Goal: Information Seeking & Learning: Compare options

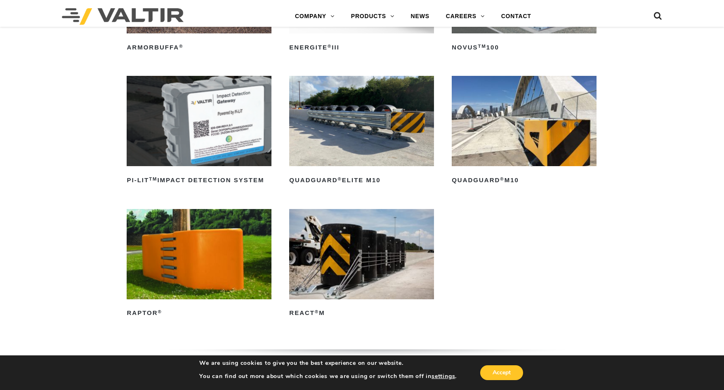
scroll to position [206, 0]
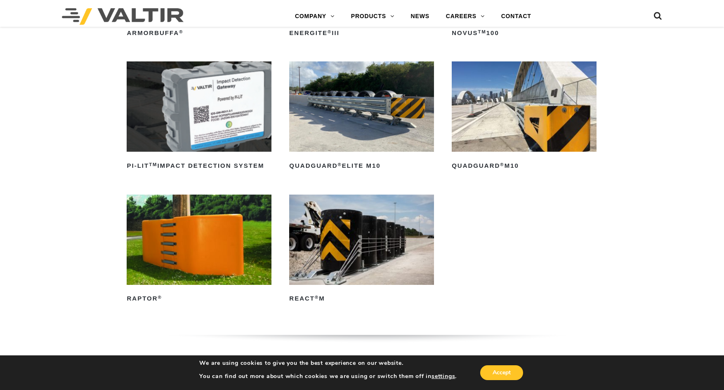
click at [367, 226] on img at bounding box center [361, 240] width 145 height 90
click at [327, 130] on img at bounding box center [361, 106] width 145 height 90
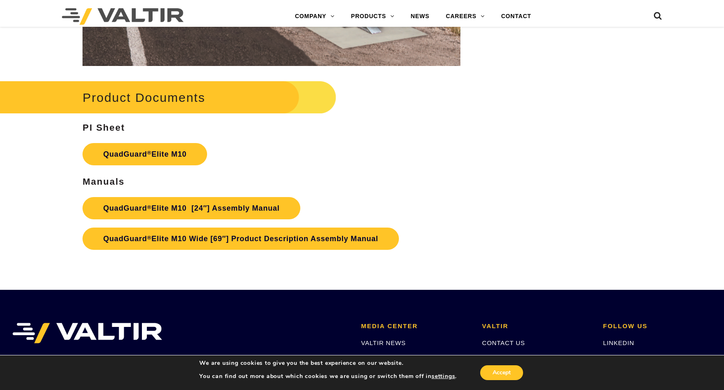
scroll to position [4165, 0]
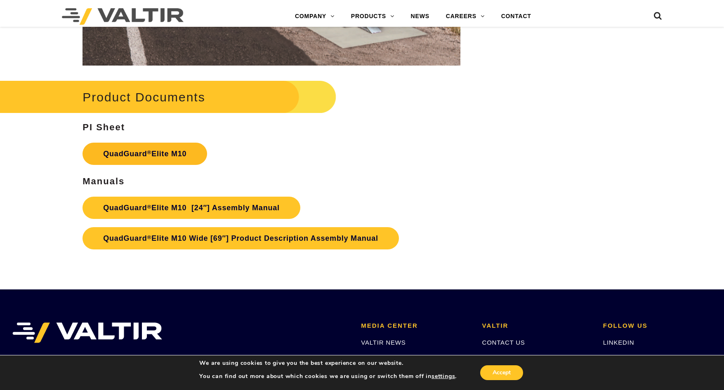
click at [196, 153] on link "QuadGuard ® Elite M10" at bounding box center [144, 154] width 125 height 22
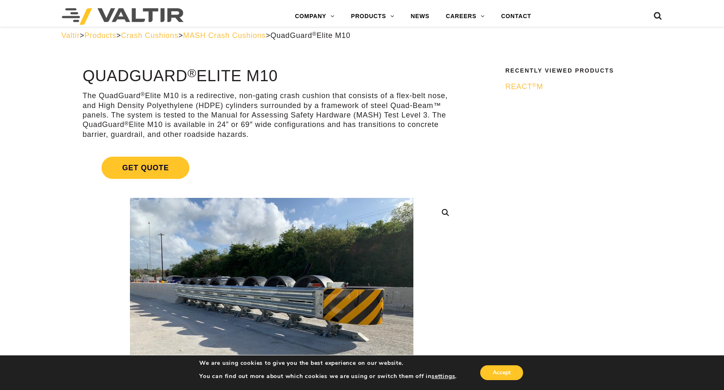
scroll to position [0, 0]
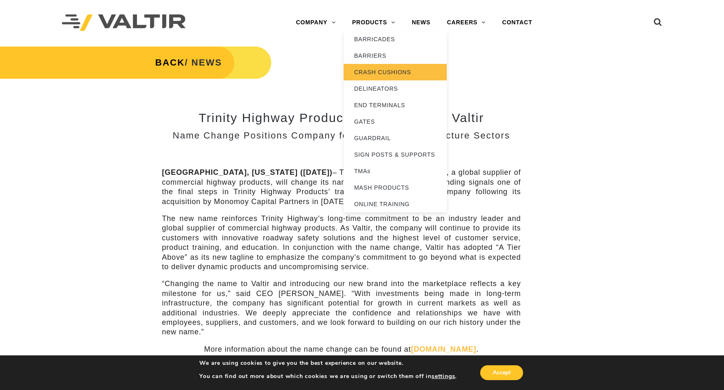
click at [378, 70] on link "CRASH CUSHIONS" at bounding box center [395, 72] width 103 height 16
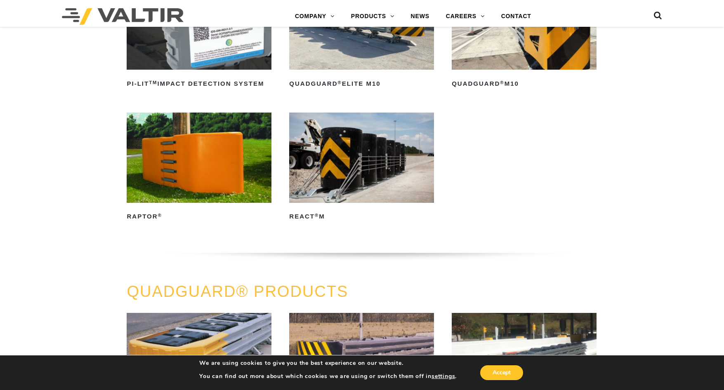
scroll to position [289, 0]
click at [220, 181] on img at bounding box center [199, 157] width 145 height 90
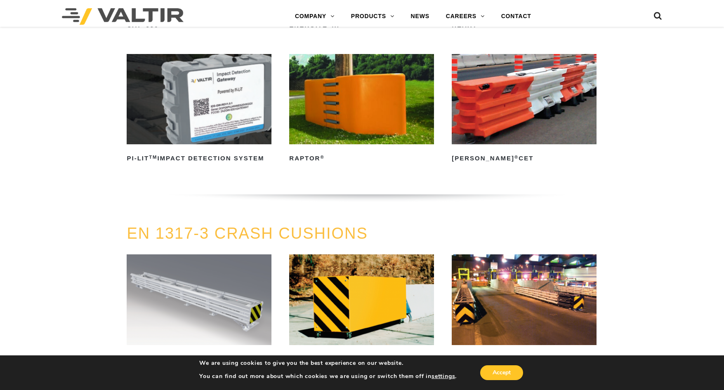
scroll to position [2227, 0]
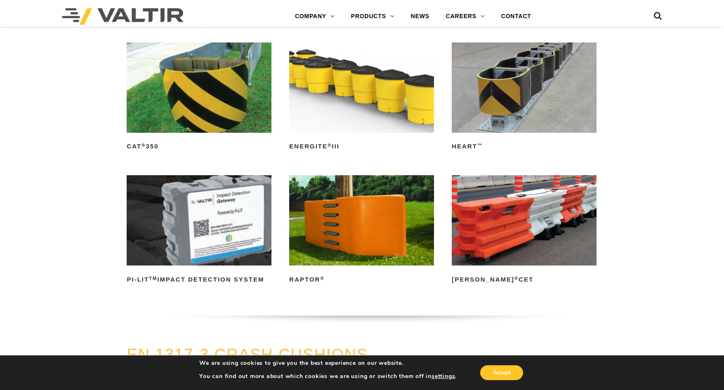
click at [532, 112] on img at bounding box center [524, 87] width 145 height 90
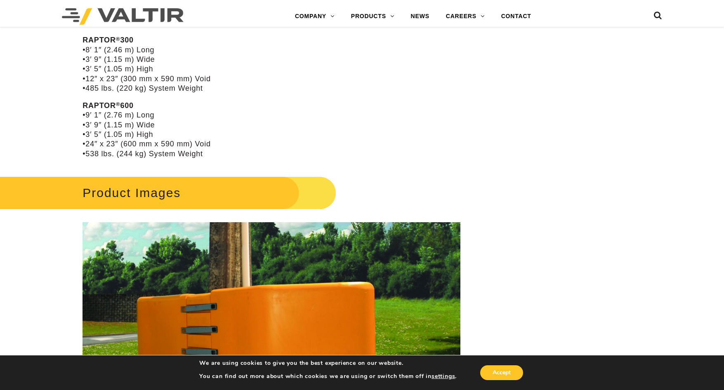
scroll to position [742, 0]
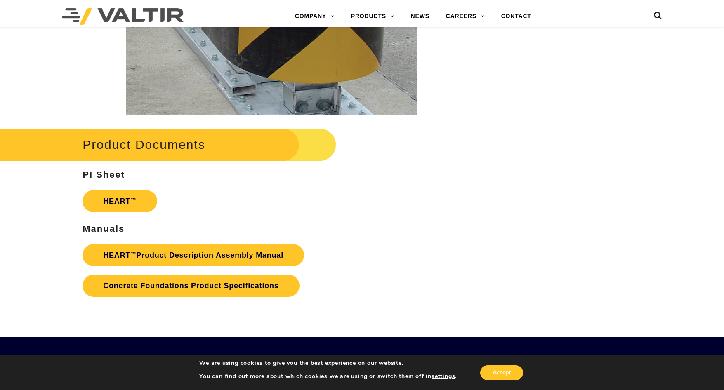
scroll to position [1443, 0]
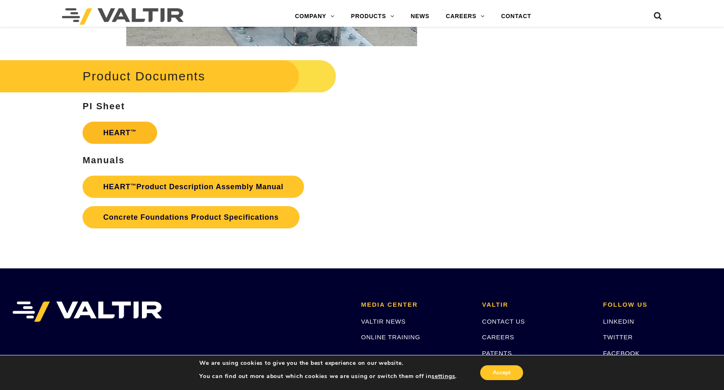
click at [139, 133] on link "HEART ™" at bounding box center [119, 133] width 74 height 22
